Goal: Check status: Check status

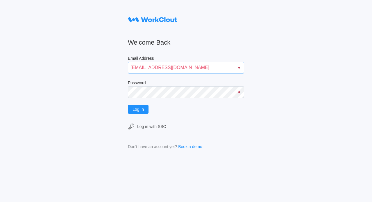
type input "quadristi@simcona.com"
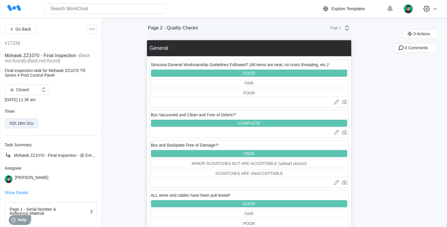
type textarea "x"
